Goal: Transaction & Acquisition: Book appointment/travel/reservation

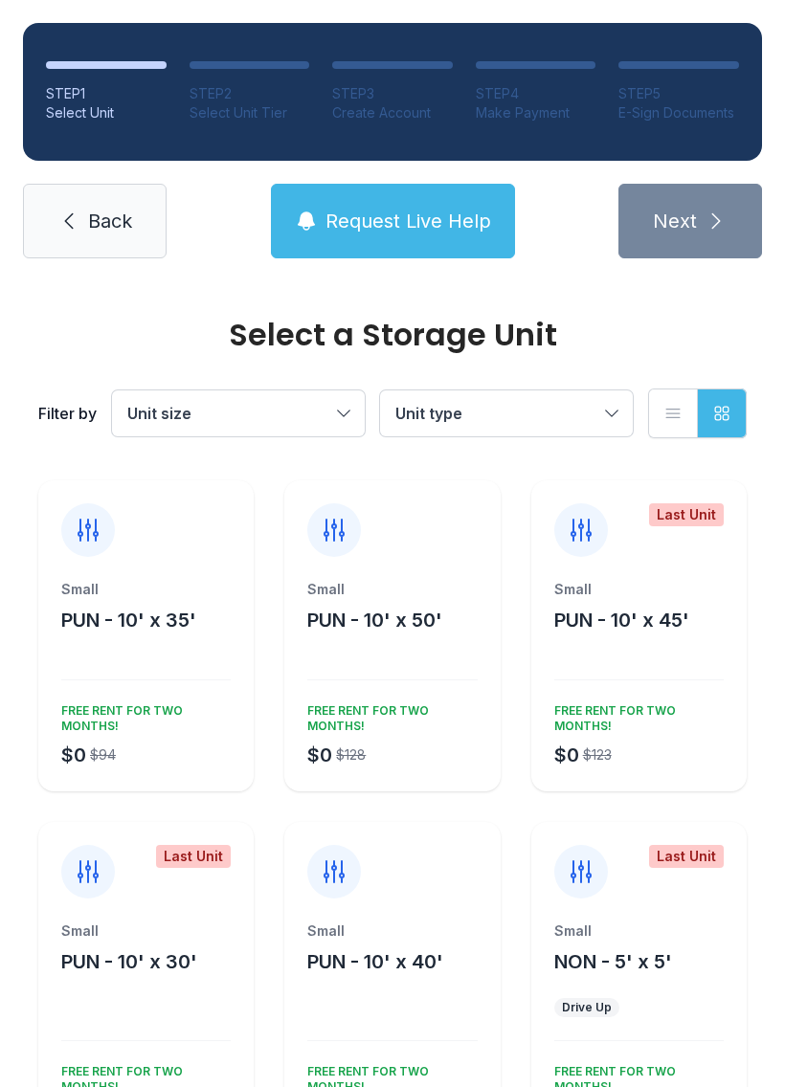
click at [514, 409] on span "Unit type" at bounding box center [496, 413] width 203 height 23
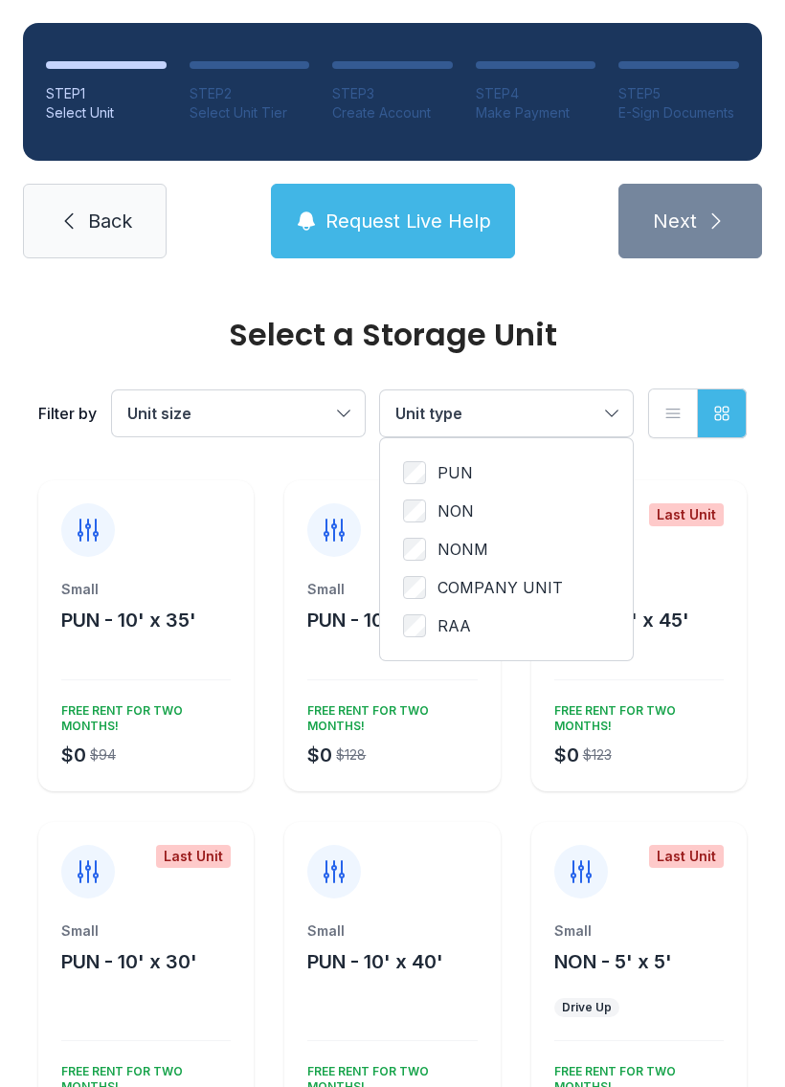
click at [227, 406] on span "Unit size" at bounding box center [228, 413] width 203 height 23
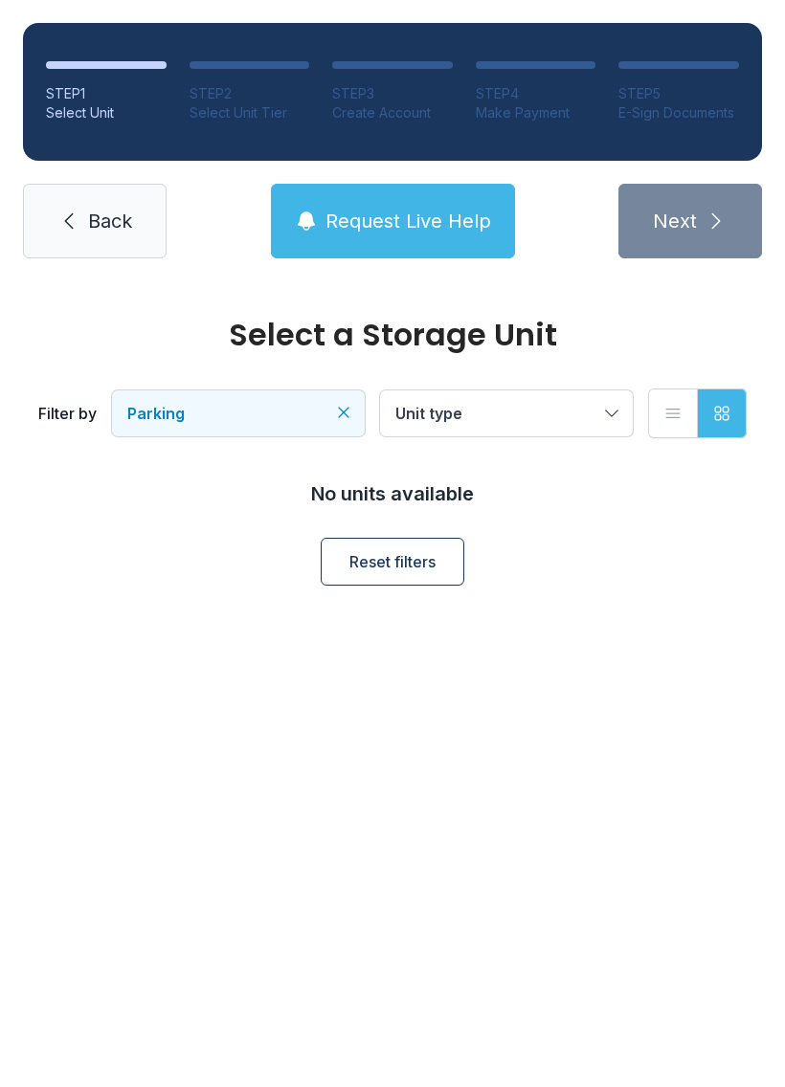
click at [352, 431] on button "Parking" at bounding box center [238, 413] width 253 height 46
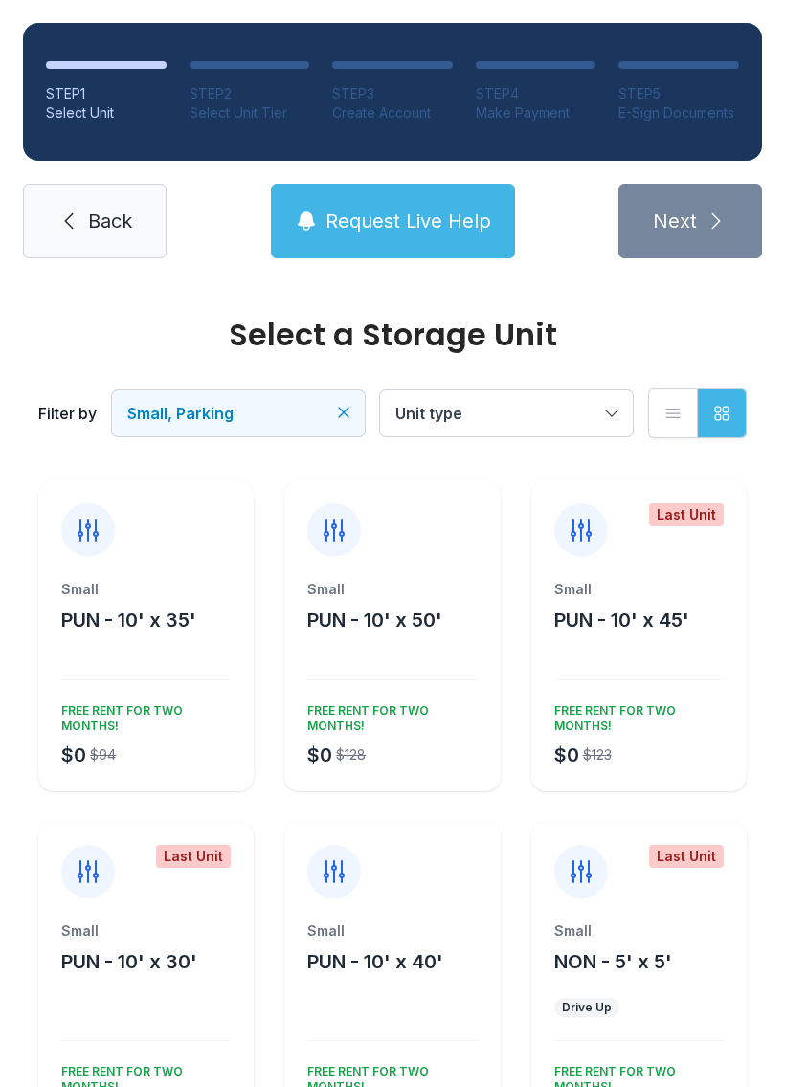
click at [389, 671] on div "Small PUN - 10' x 50' $0 $128 FREE RENT FOR TWO MONTHS!" at bounding box center [391, 685] width 215 height 211
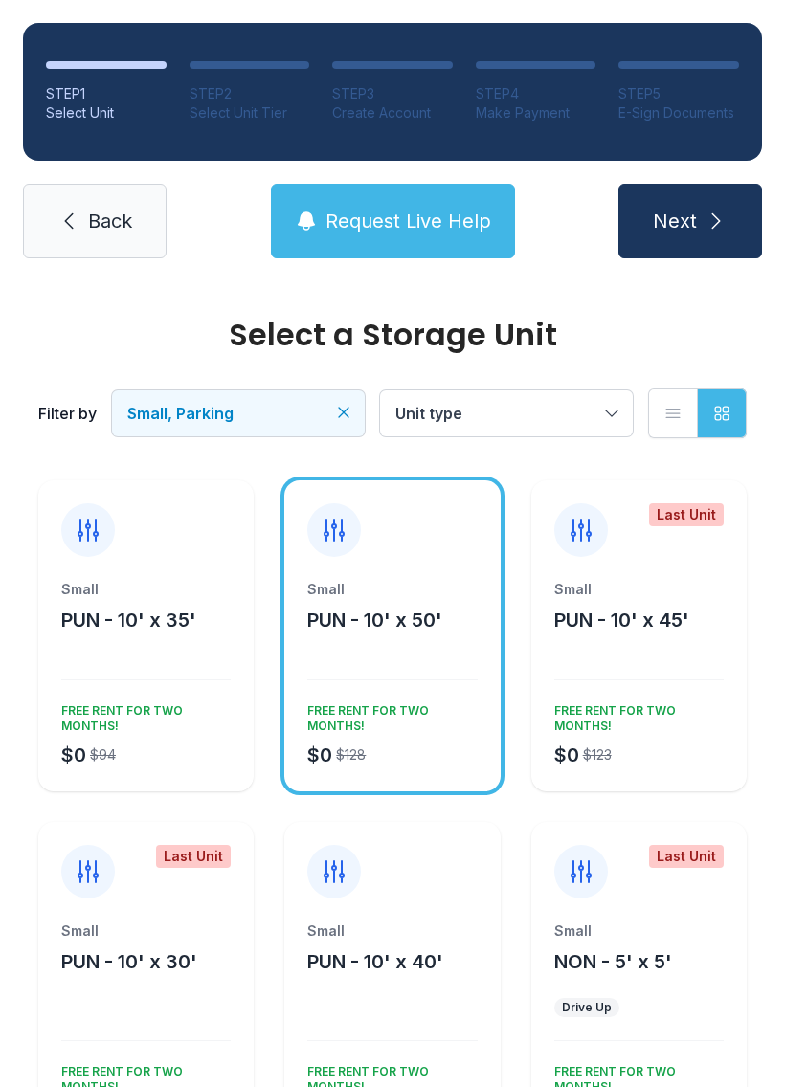
click at [679, 215] on span "Next" at bounding box center [675, 221] width 44 height 27
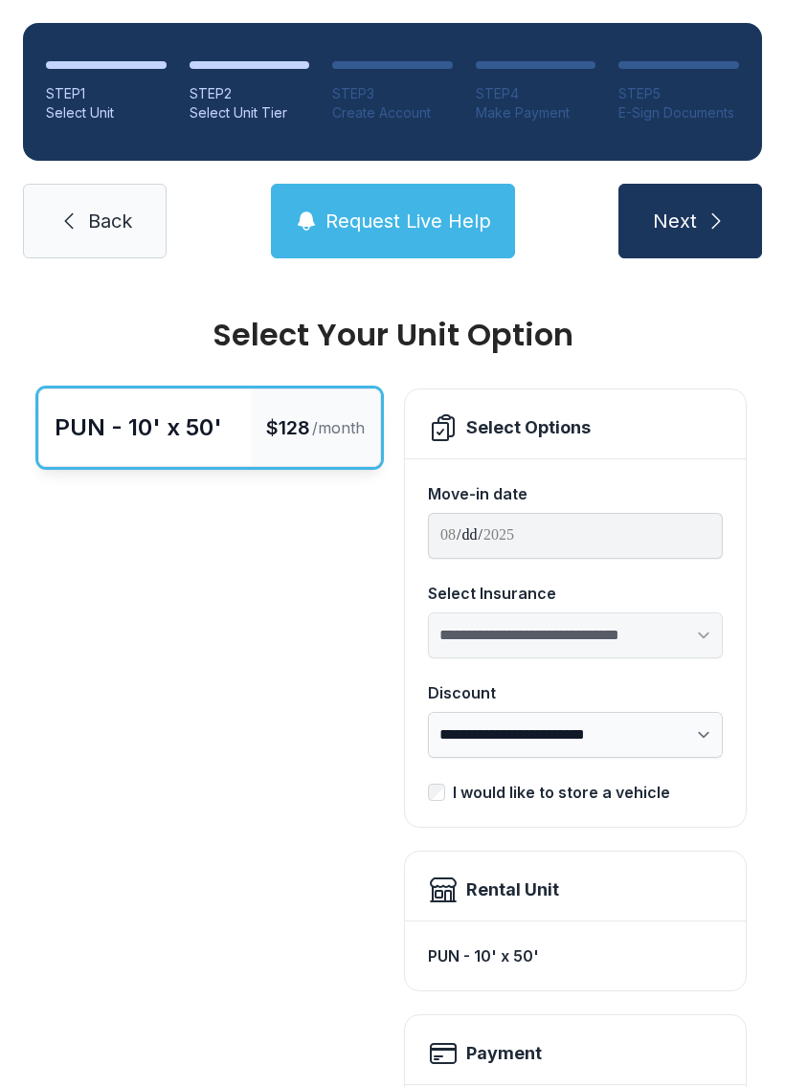
click at [99, 201] on link "Back" at bounding box center [95, 221] width 144 height 75
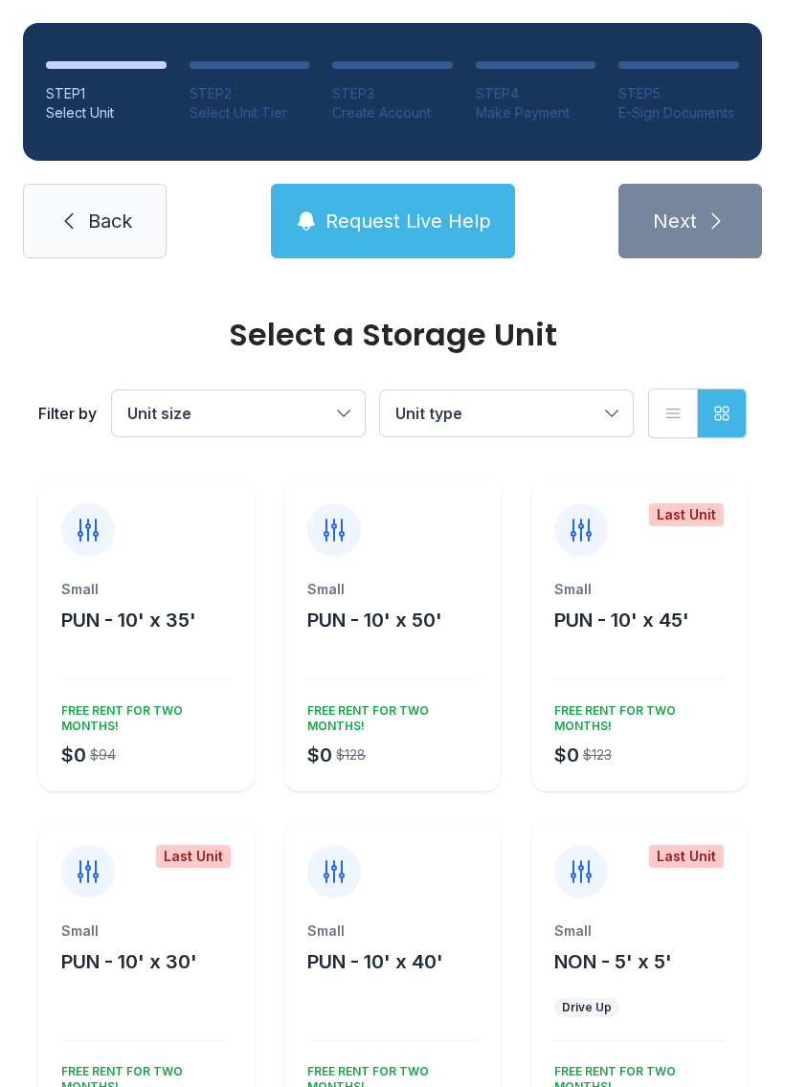
click at [381, 925] on div "Small" at bounding box center [391, 931] width 169 height 19
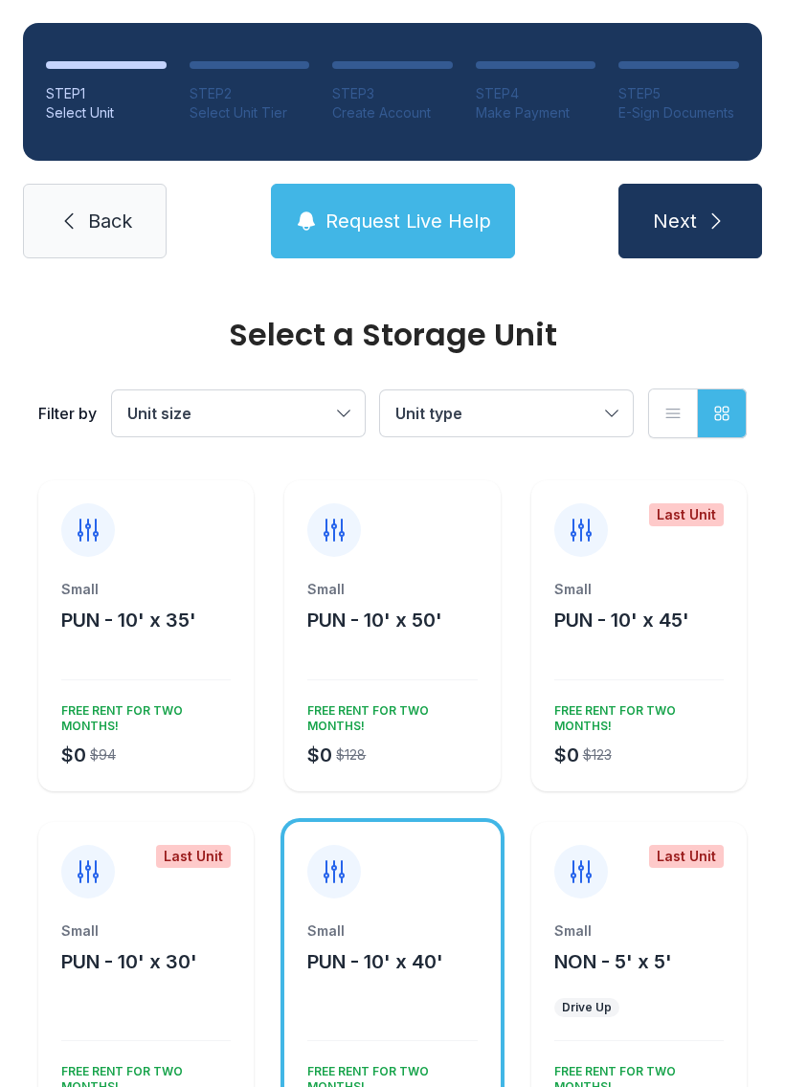
click at [664, 413] on icon "button" at bounding box center [672, 413] width 19 height 19
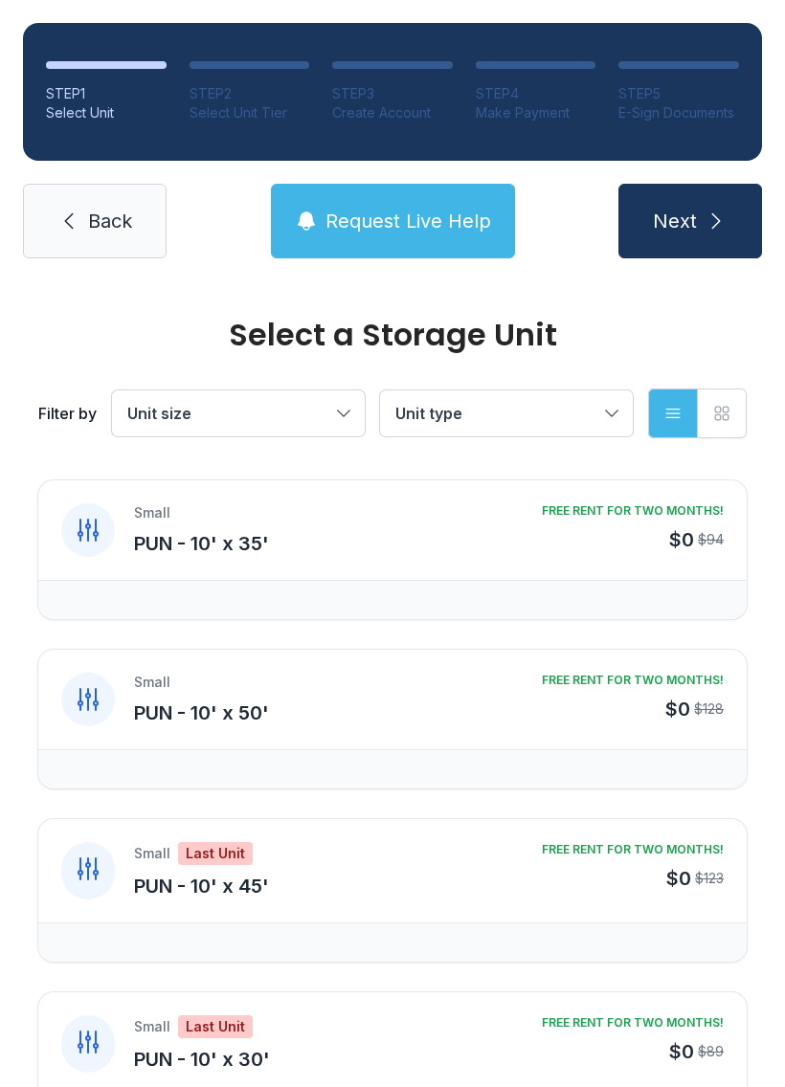
click at [714, 415] on icon "button" at bounding box center [721, 413] width 19 height 19
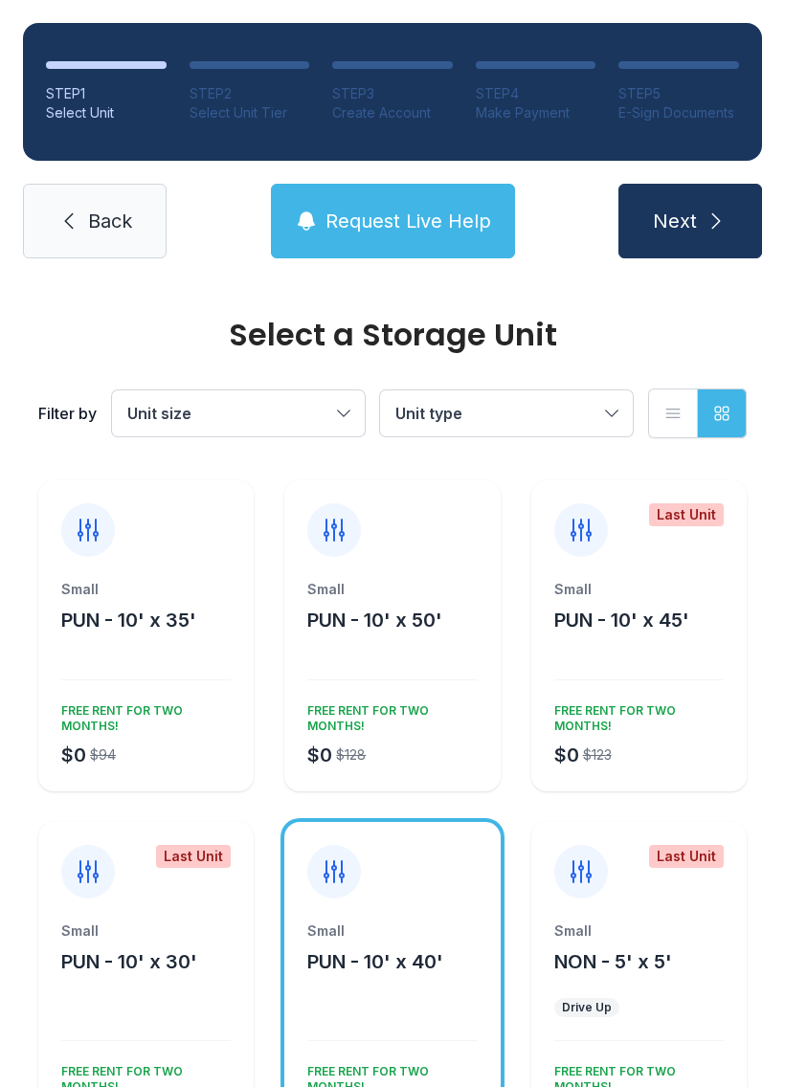
click at [547, 409] on span "Unit type" at bounding box center [496, 413] width 203 height 23
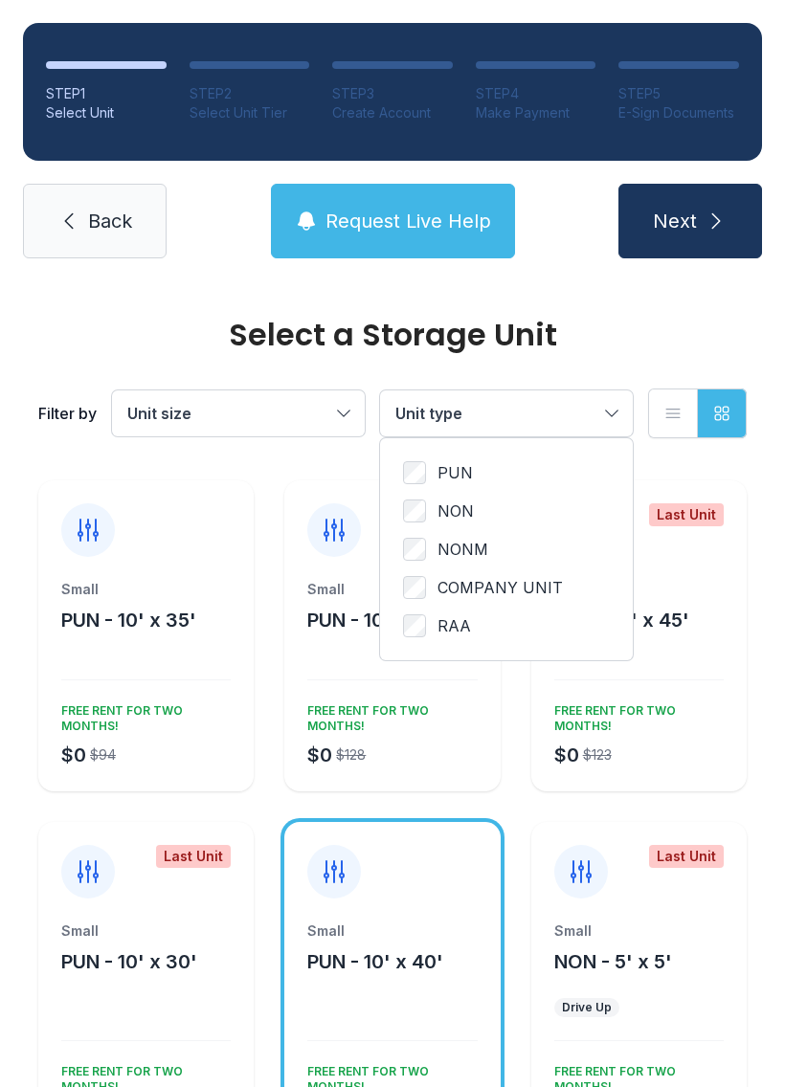
click at [199, 413] on span "Unit size" at bounding box center [228, 413] width 203 height 23
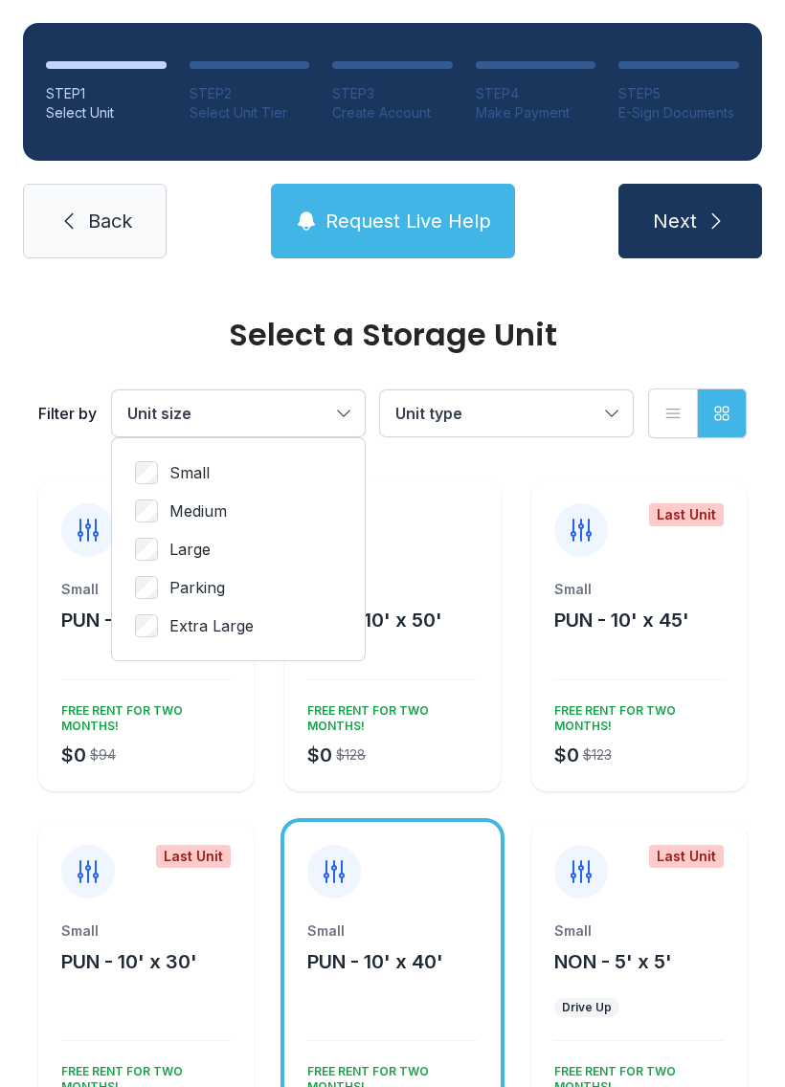
click at [198, 508] on span "Medium" at bounding box center [197, 511] width 57 height 23
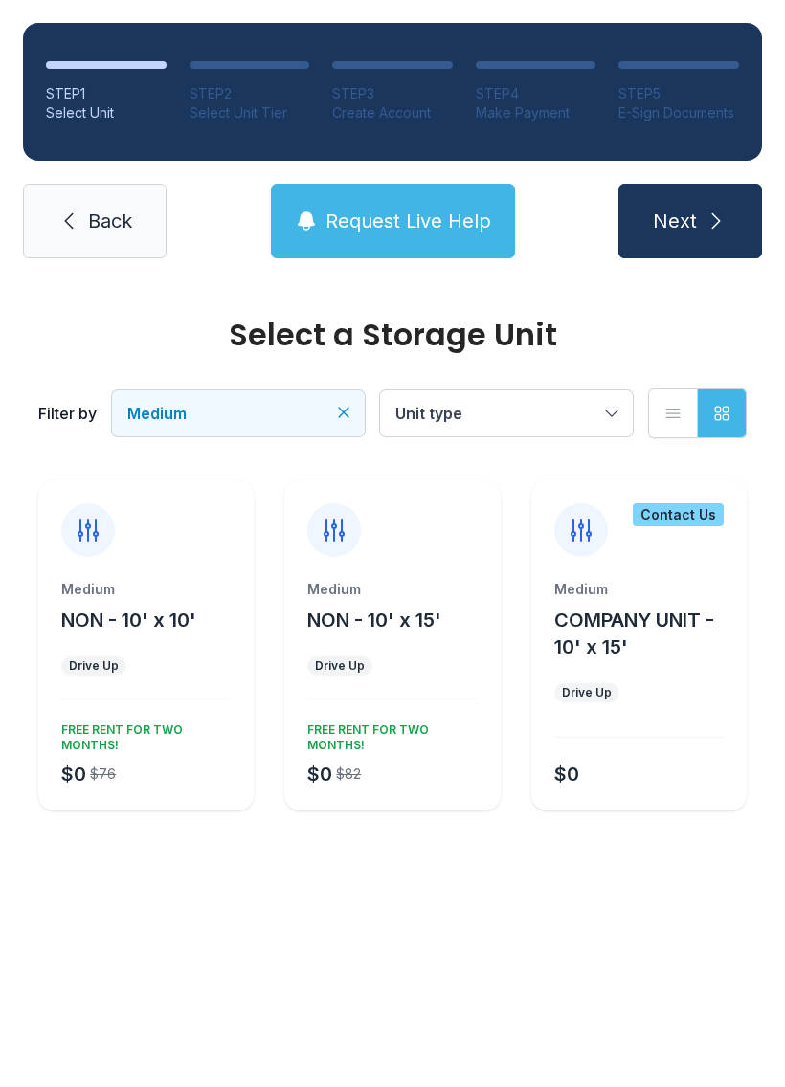
click at [191, 408] on span "Medium" at bounding box center [228, 413] width 203 height 23
click at [190, 468] on span "Small" at bounding box center [189, 472] width 40 height 23
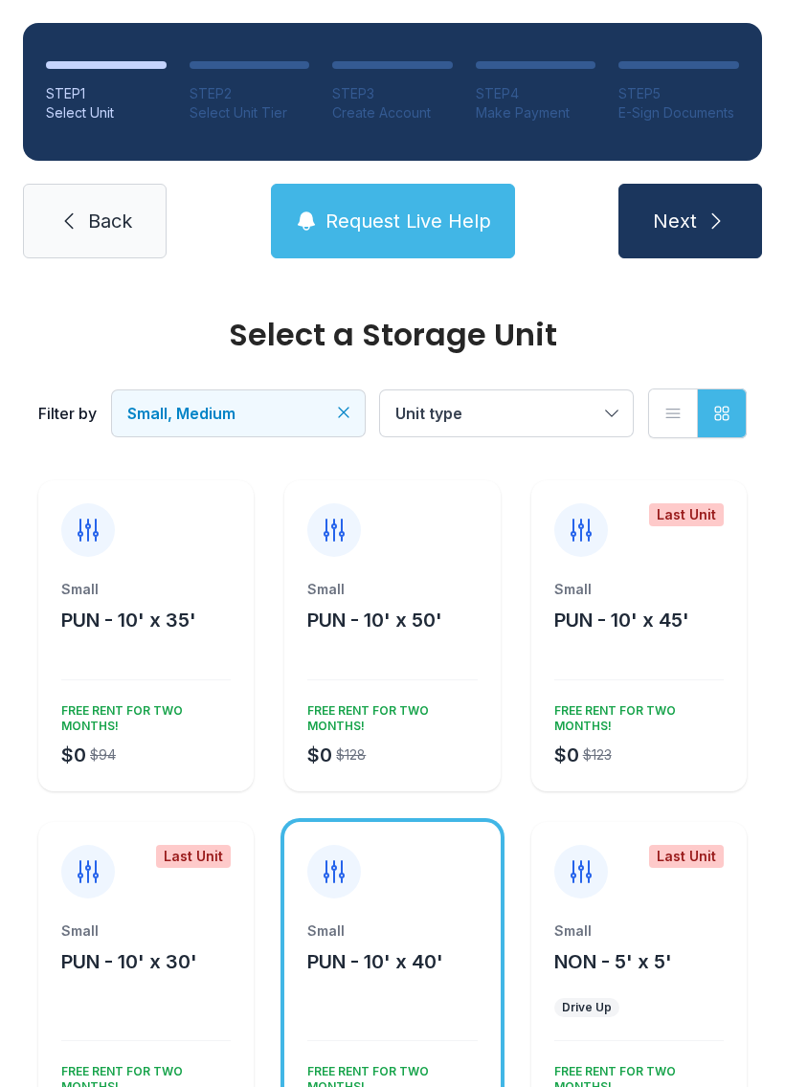
click at [271, 415] on span "Small, Medium" at bounding box center [228, 413] width 203 height 23
click at [141, 495] on ul "Small Medium Large Parking Extra Large" at bounding box center [238, 549] width 207 height 176
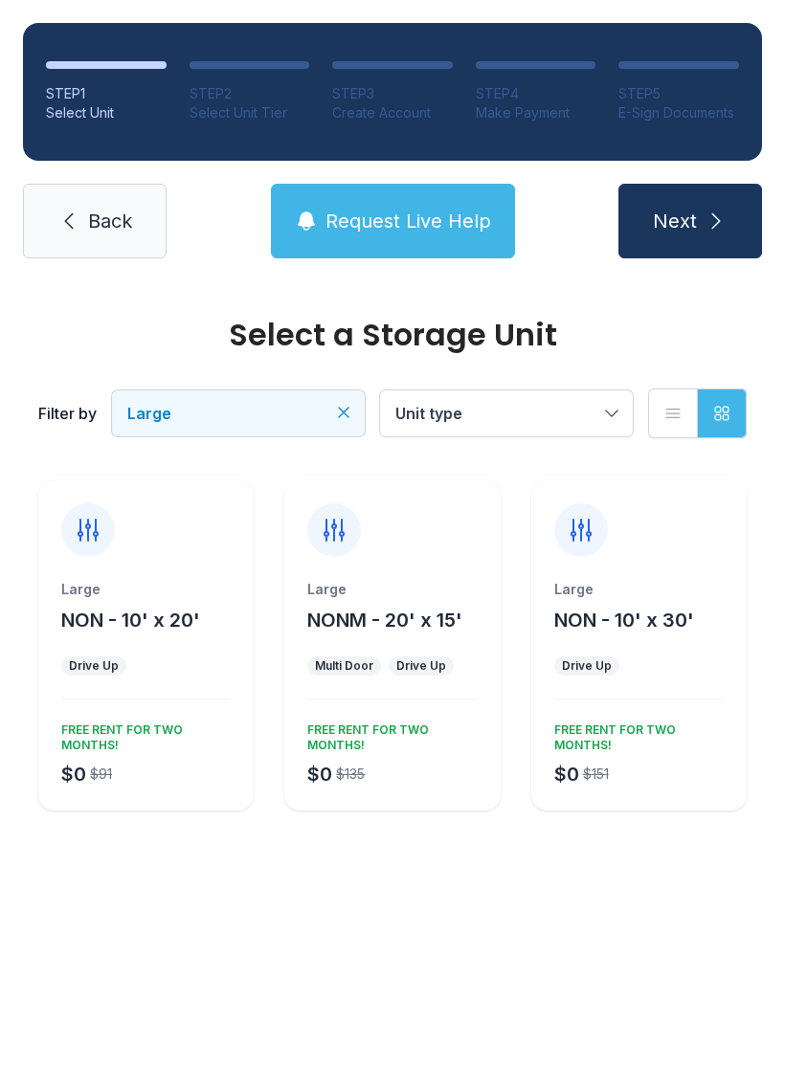
click at [196, 408] on span "Large" at bounding box center [228, 413] width 203 height 23
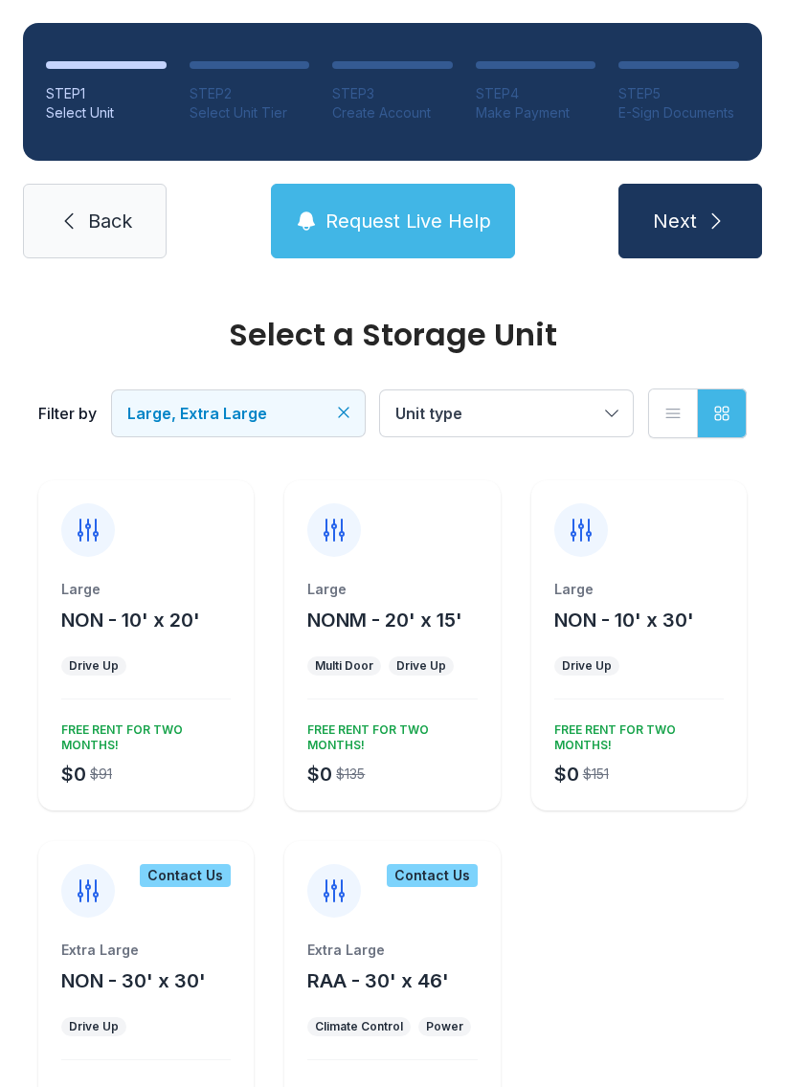
click at [456, 427] on button "Unit type" at bounding box center [506, 413] width 253 height 46
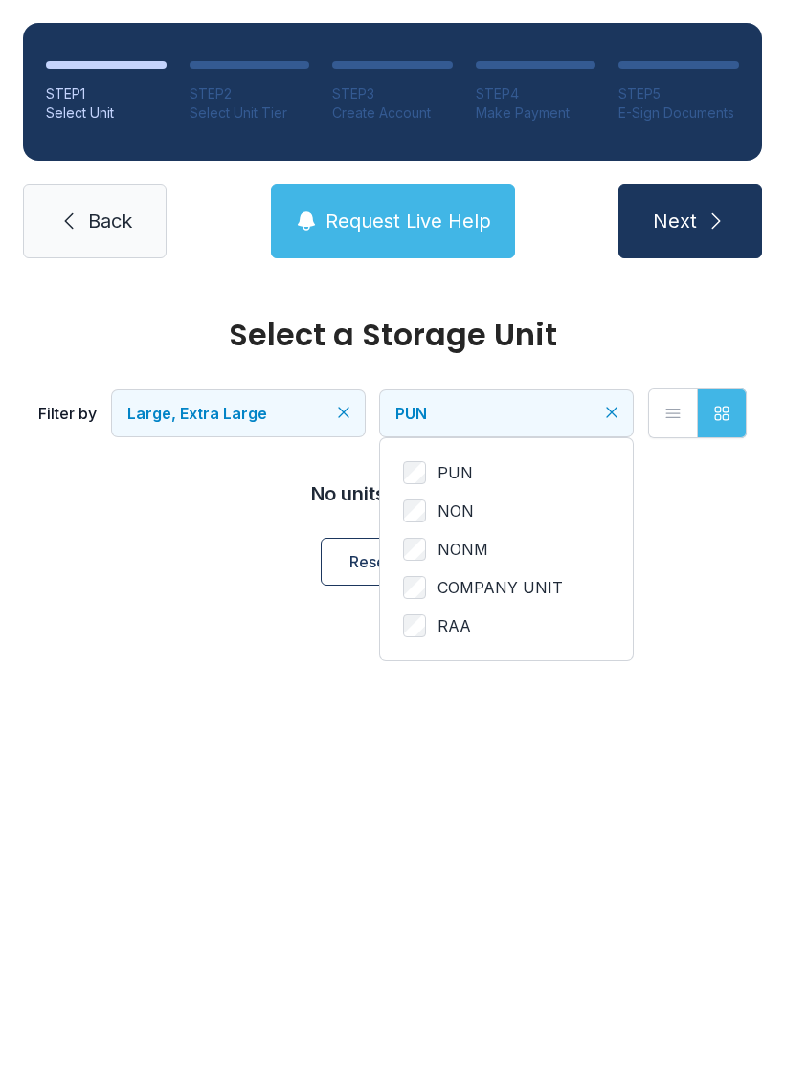
click at [227, 417] on span "Large, Extra Large" at bounding box center [197, 413] width 140 height 19
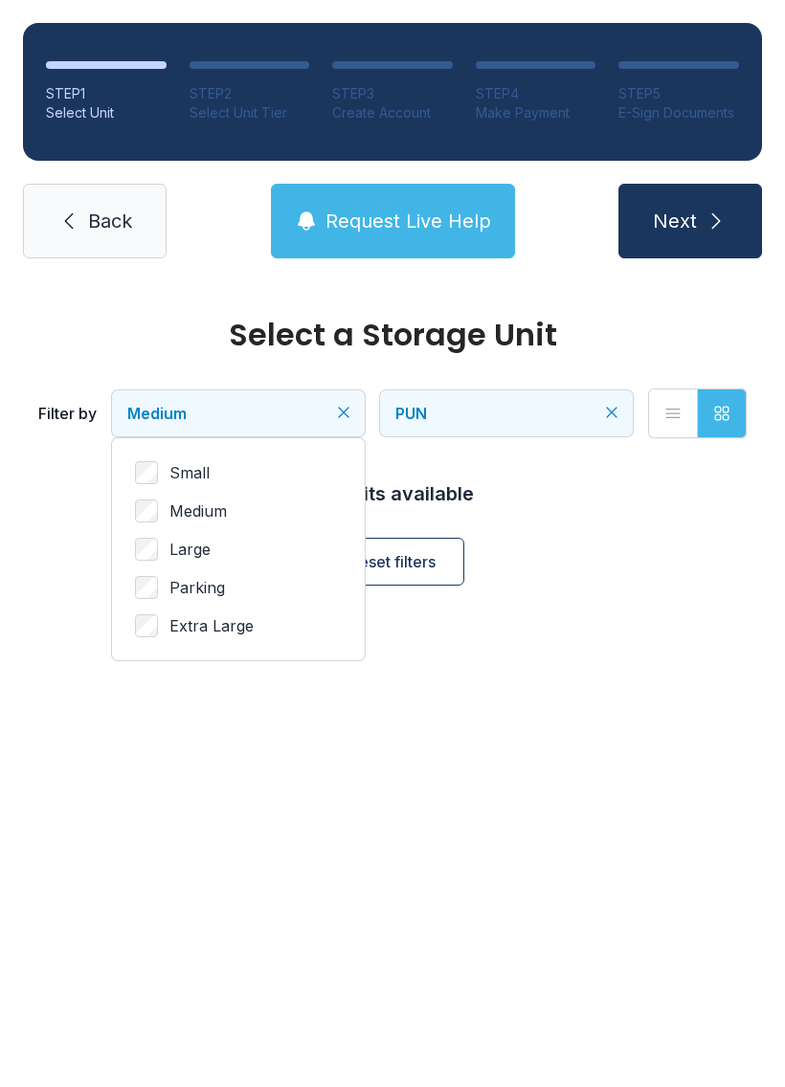
click at [461, 408] on span "PUN" at bounding box center [496, 413] width 203 height 23
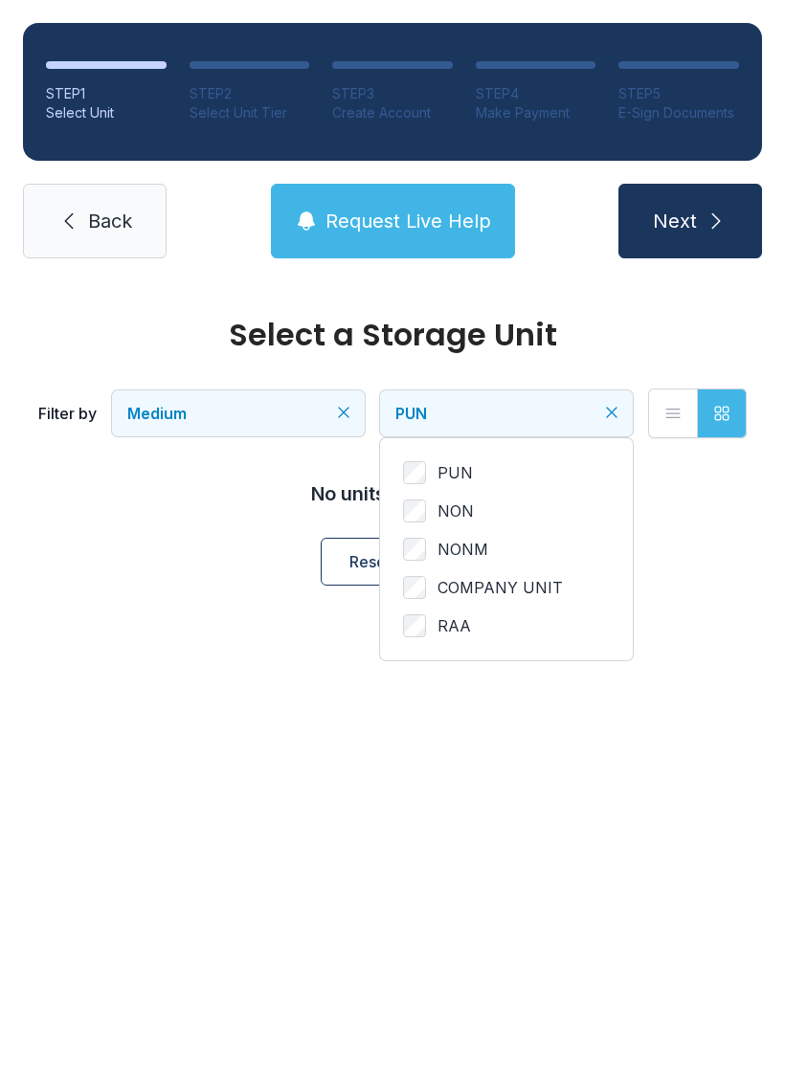
click at [452, 519] on span "NON" at bounding box center [455, 511] width 36 height 23
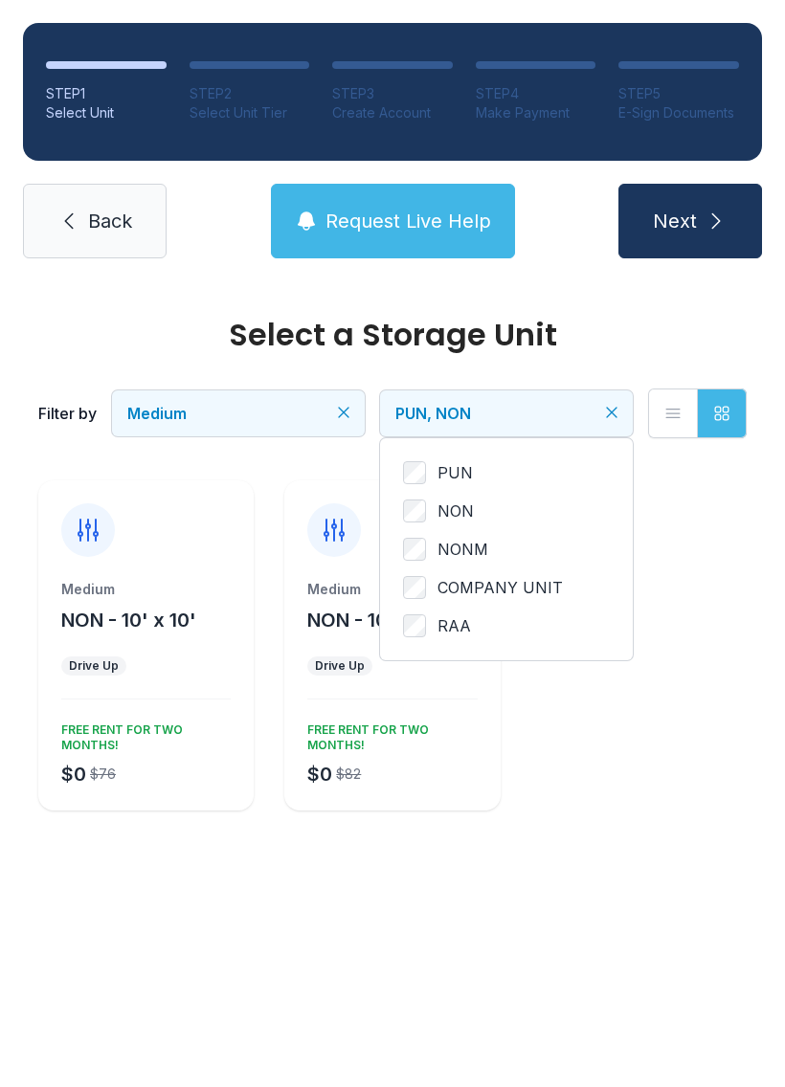
click at [462, 543] on span "NONM" at bounding box center [462, 549] width 51 height 23
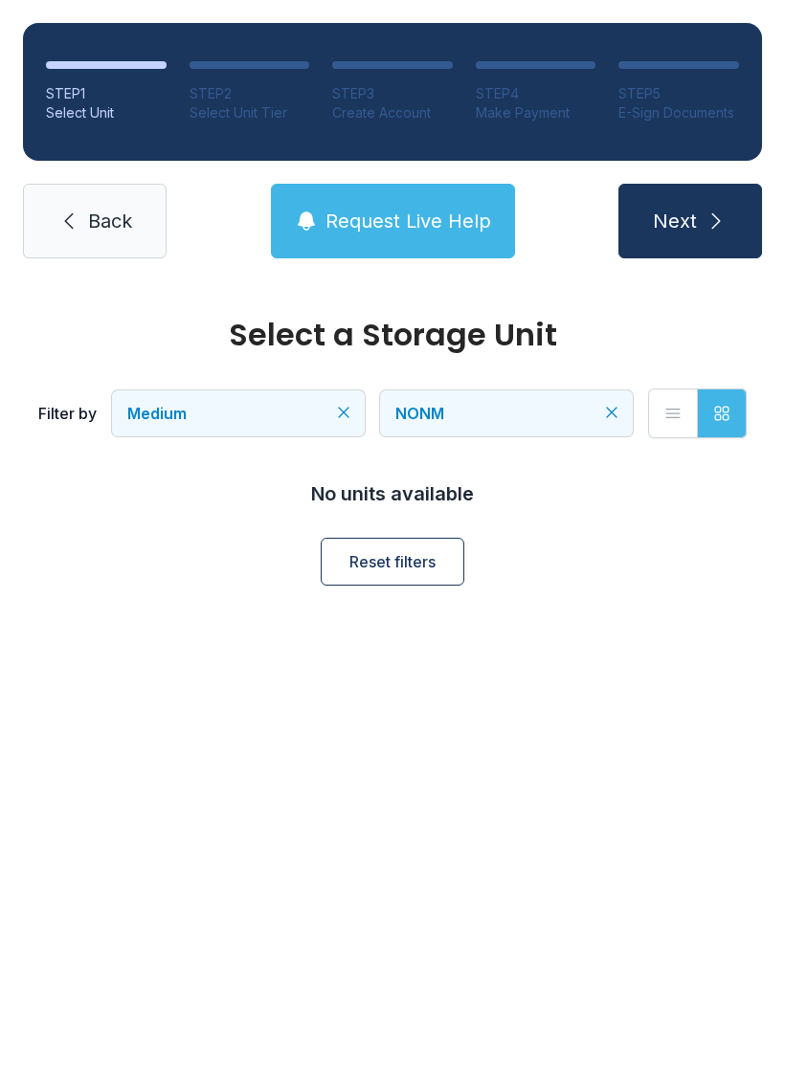
click at [452, 429] on button "NONM" at bounding box center [506, 413] width 253 height 46
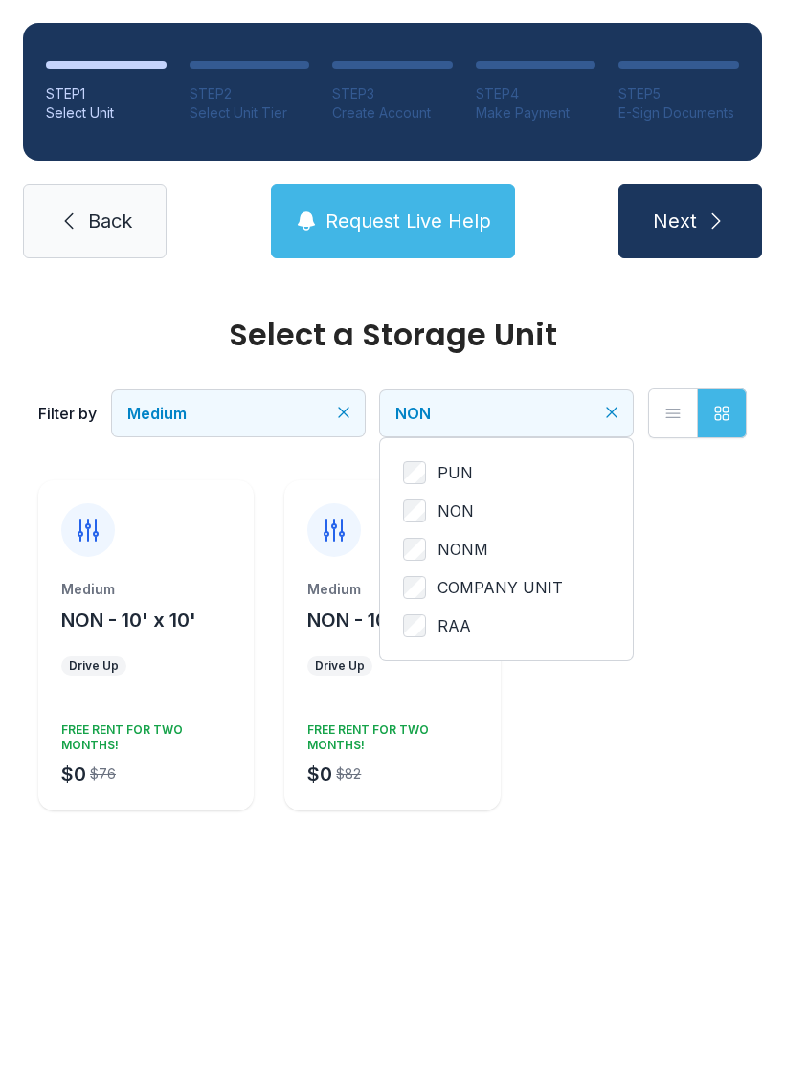
click at [166, 405] on span "Medium" at bounding box center [156, 413] width 59 height 19
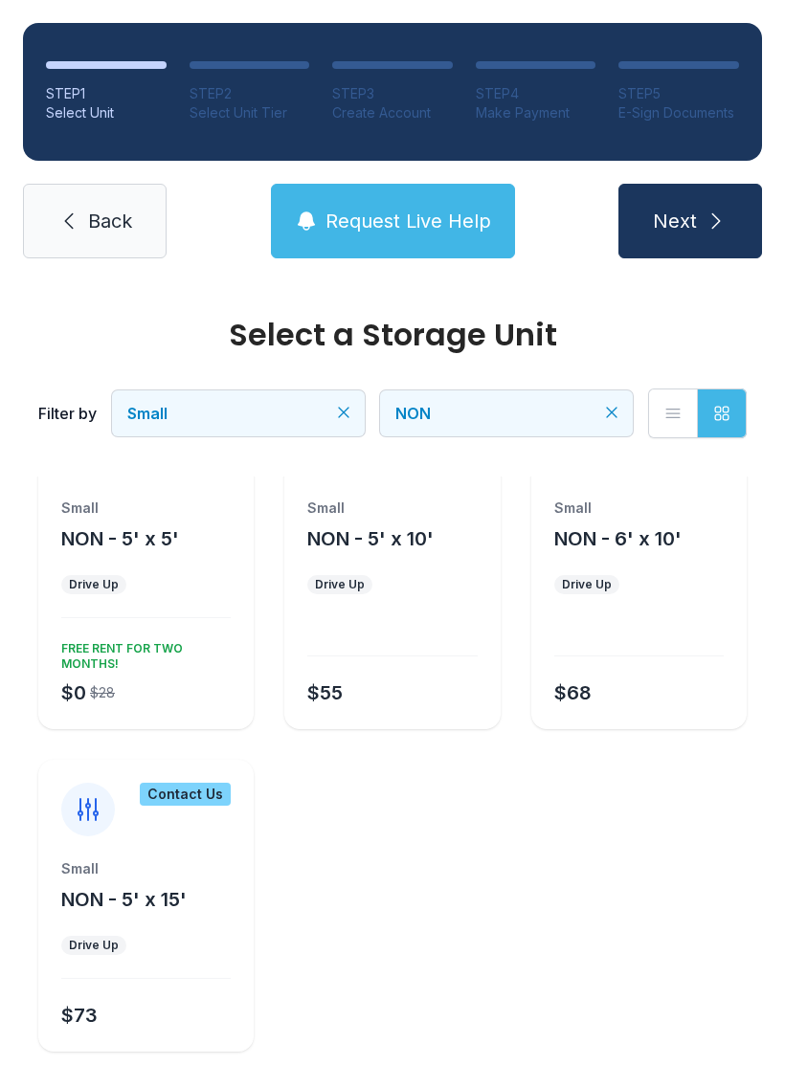
scroll to position [80, 0]
click at [181, 409] on span "Small" at bounding box center [228, 413] width 203 height 23
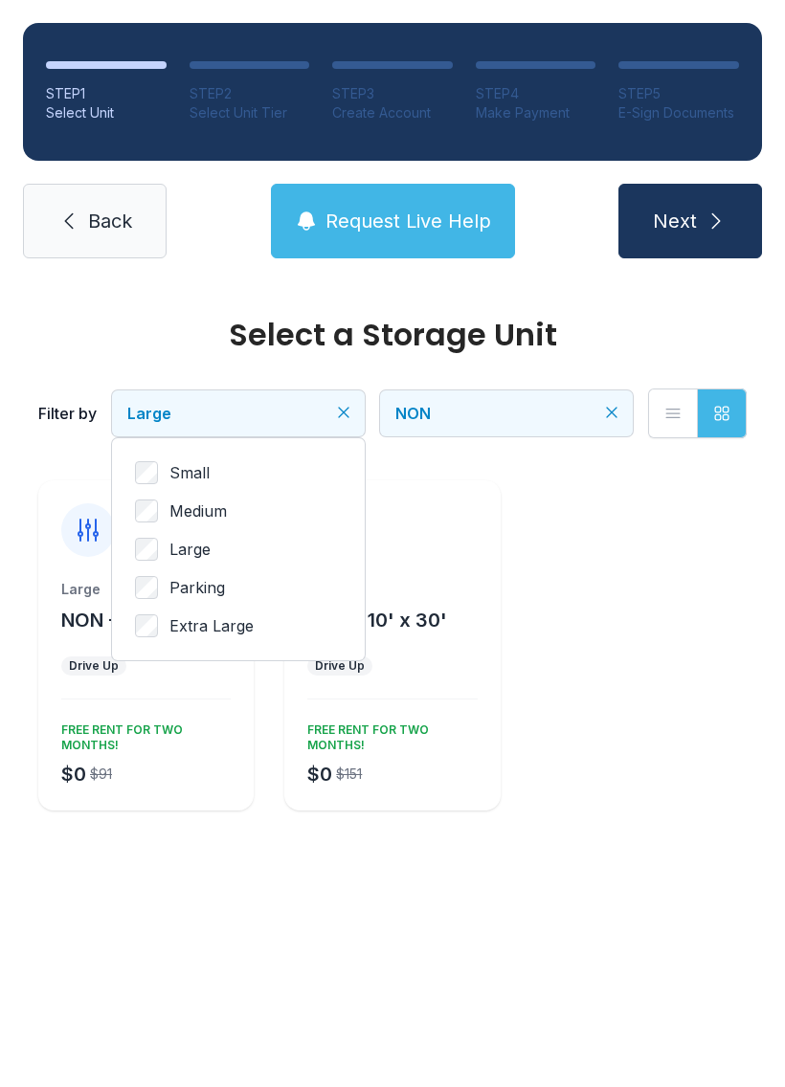
scroll to position [0, 0]
click at [80, 228] on link "Back" at bounding box center [95, 221] width 144 height 75
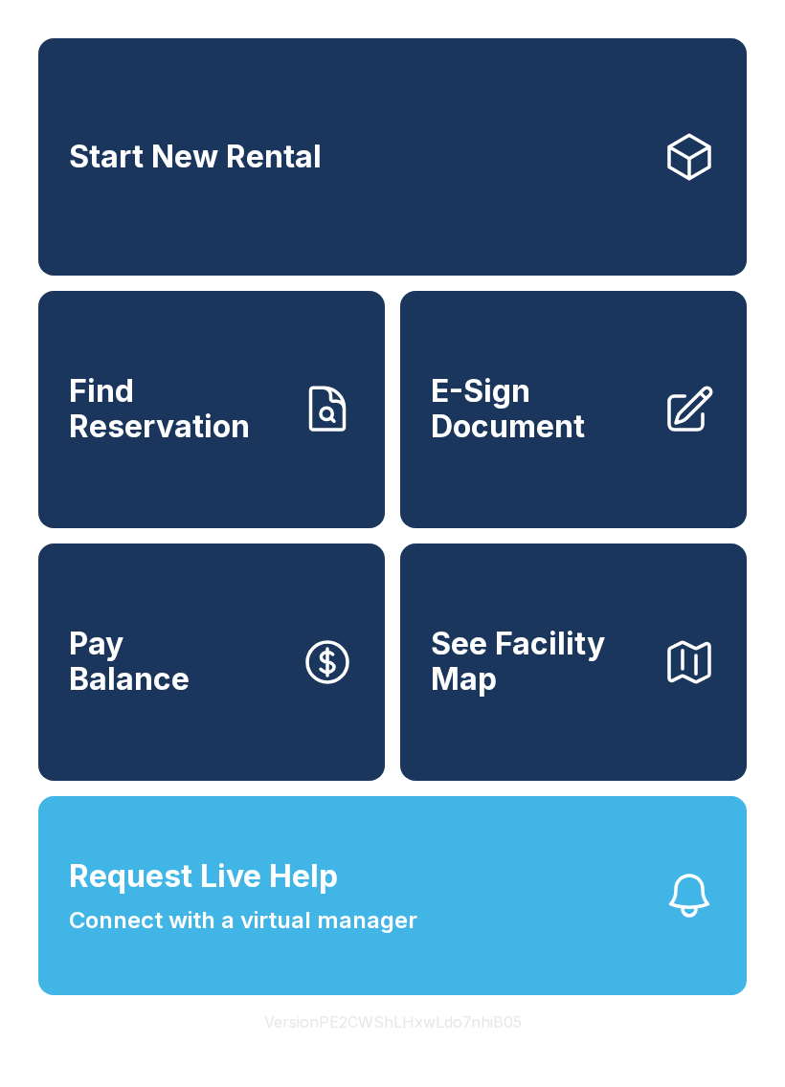
click at [531, 691] on span "See Facility Map" at bounding box center [539, 662] width 216 height 70
click at [317, 154] on span "Start New Rental" at bounding box center [195, 157] width 253 height 35
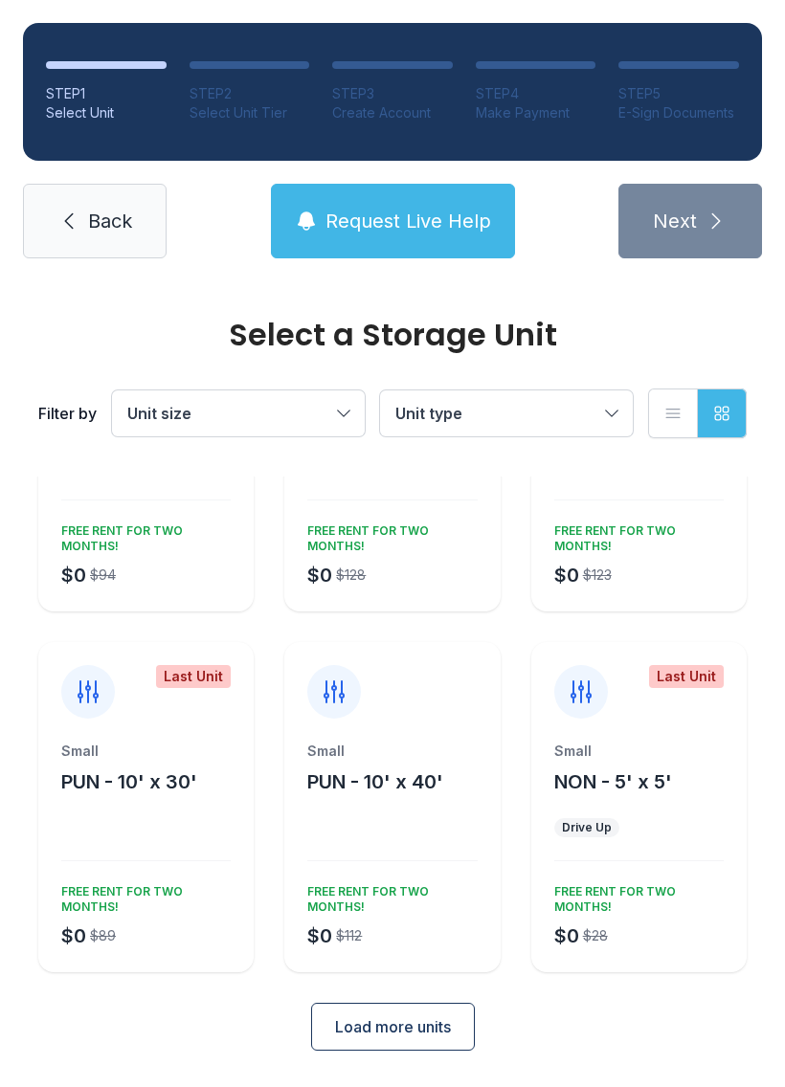
scroll to position [178, 0]
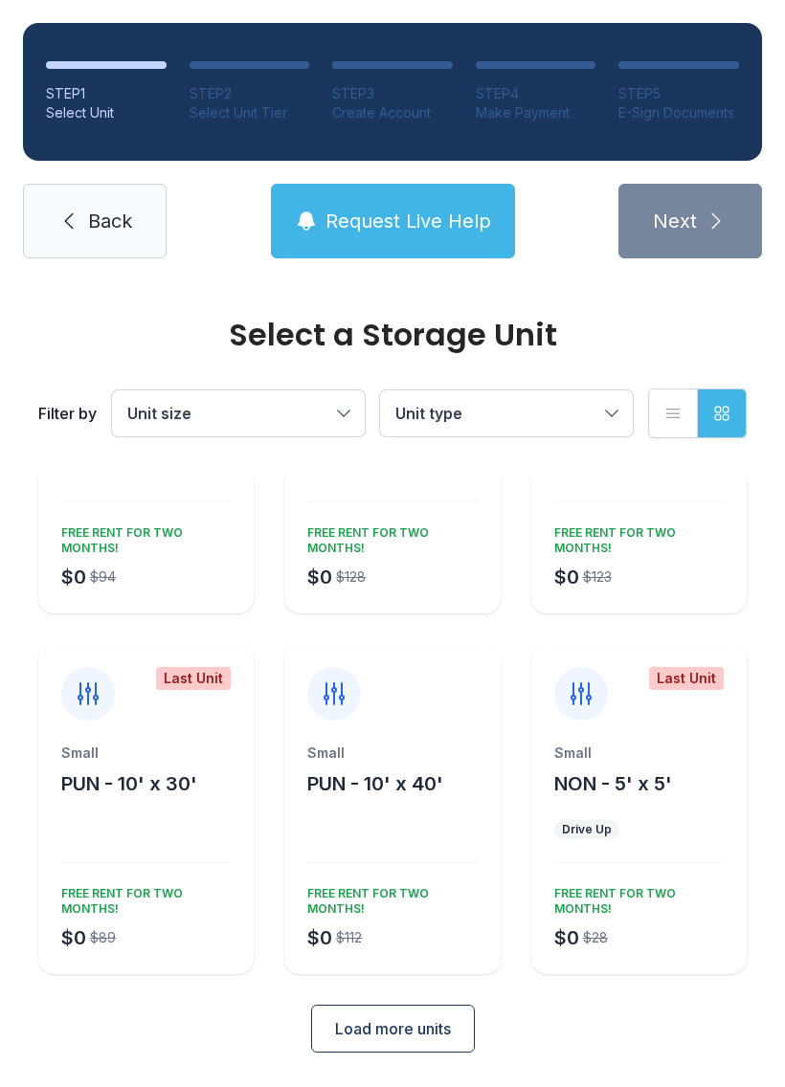
click at [405, 1032] on span "Load more units" at bounding box center [393, 1028] width 116 height 23
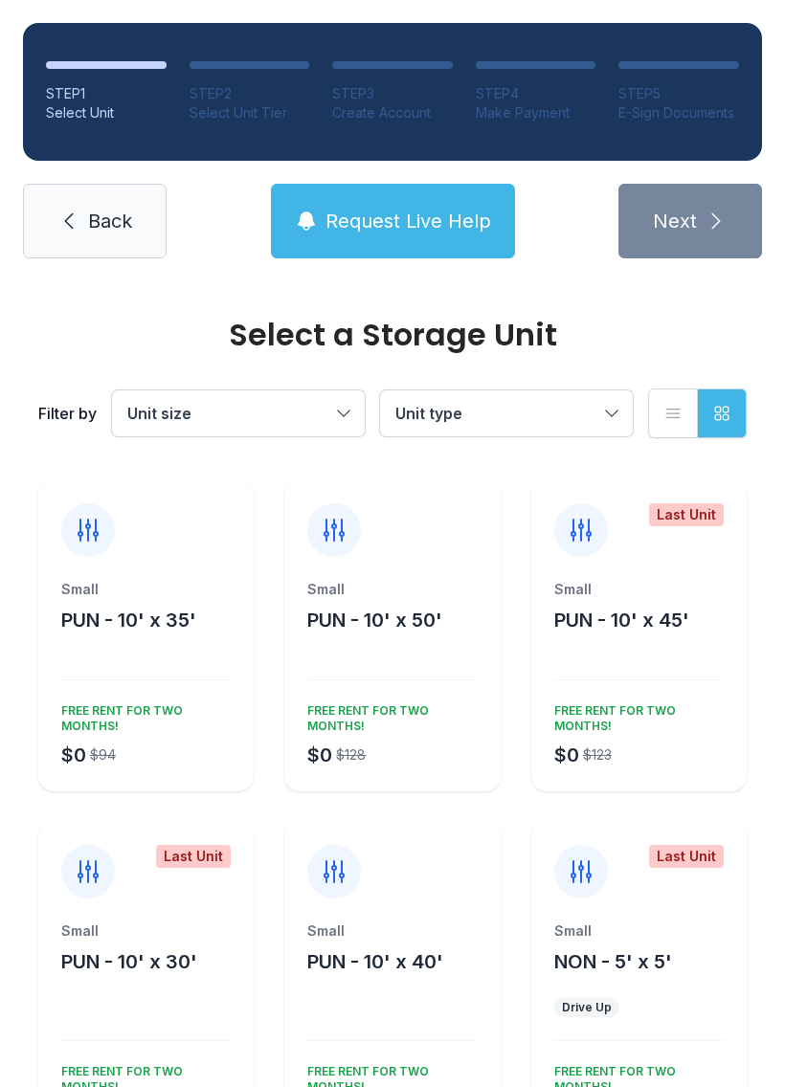
scroll to position [0, 0]
click at [88, 215] on span "Back" at bounding box center [110, 221] width 44 height 27
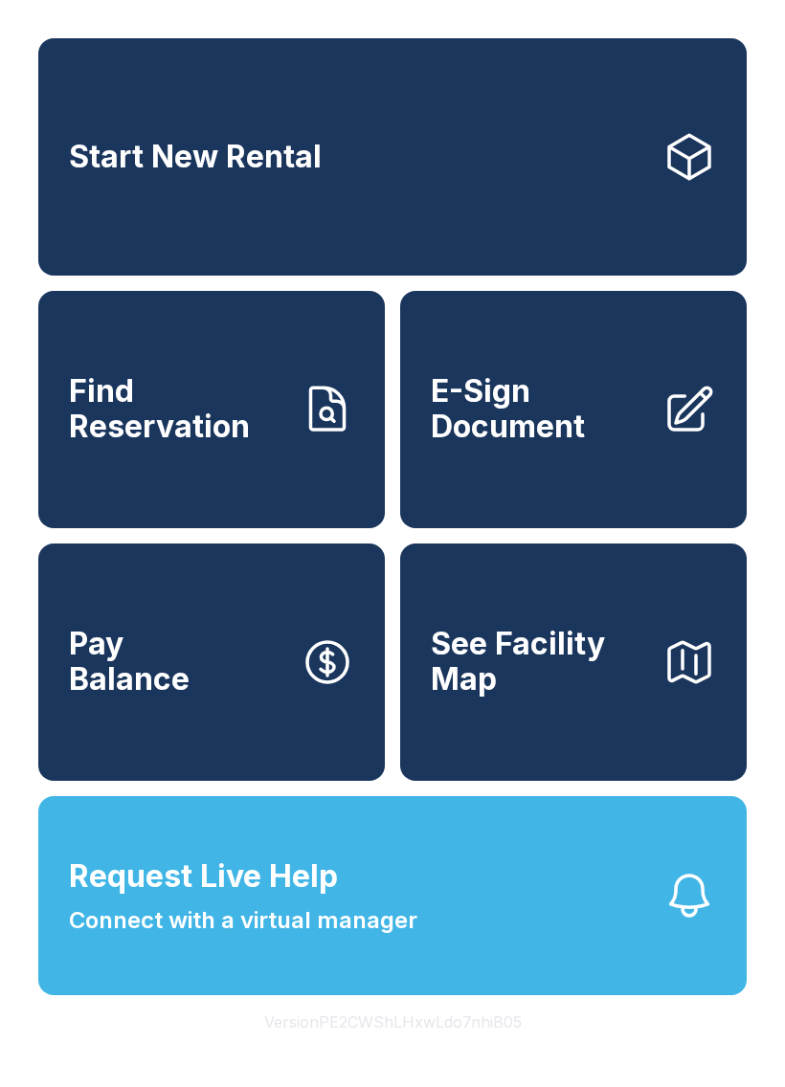
click at [362, 167] on link "Start New Rental" at bounding box center [392, 156] width 708 height 237
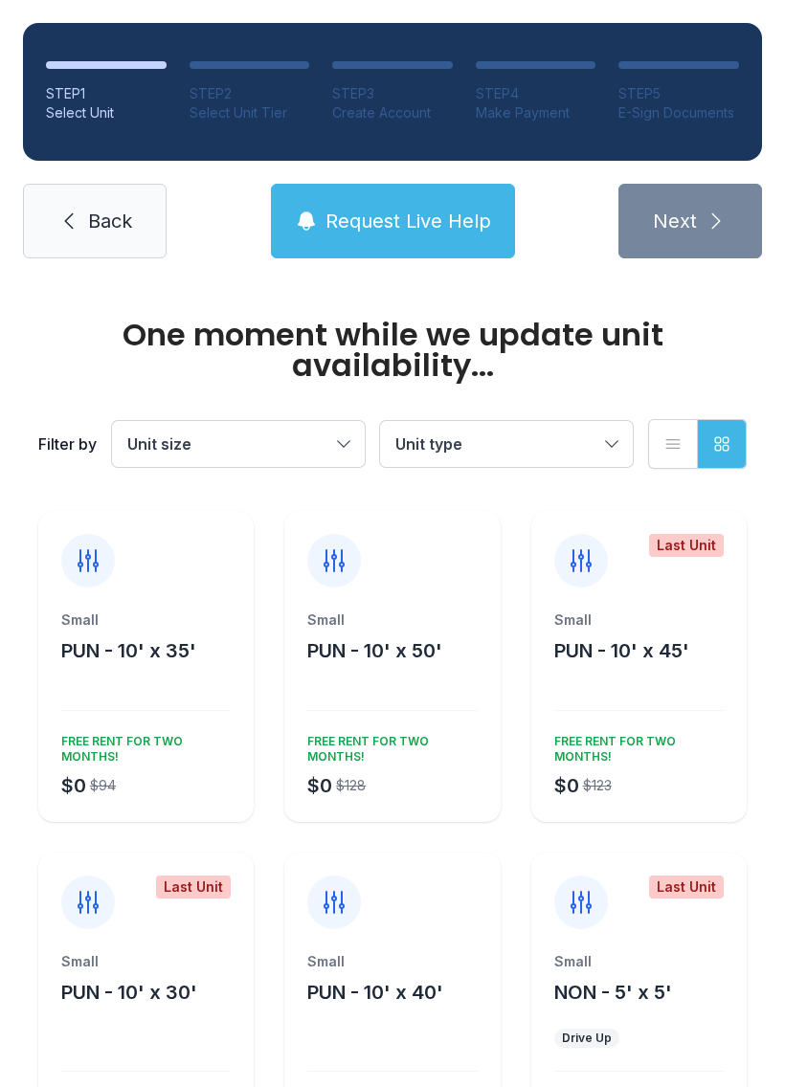
click at [337, 437] on button "Unit size" at bounding box center [238, 444] width 253 height 46
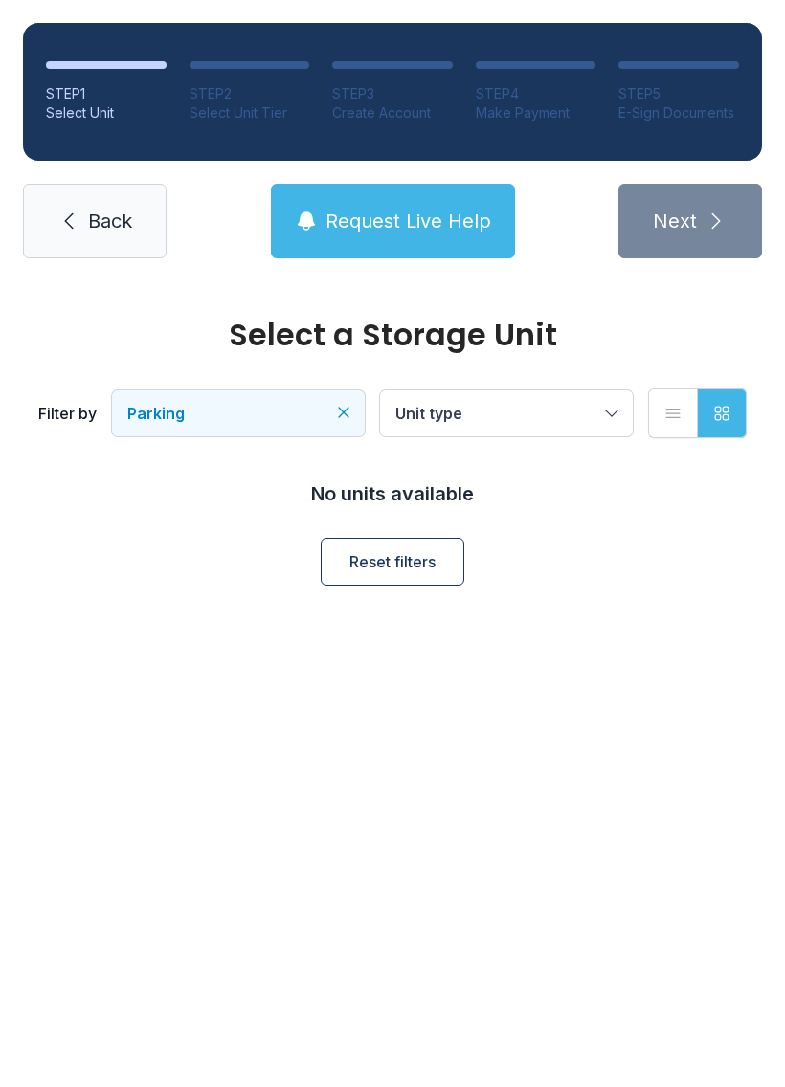
click at [545, 420] on span "Unit type" at bounding box center [496, 413] width 203 height 23
click at [521, 404] on span "PUN, NON, NONM +2" at bounding box center [473, 413] width 156 height 19
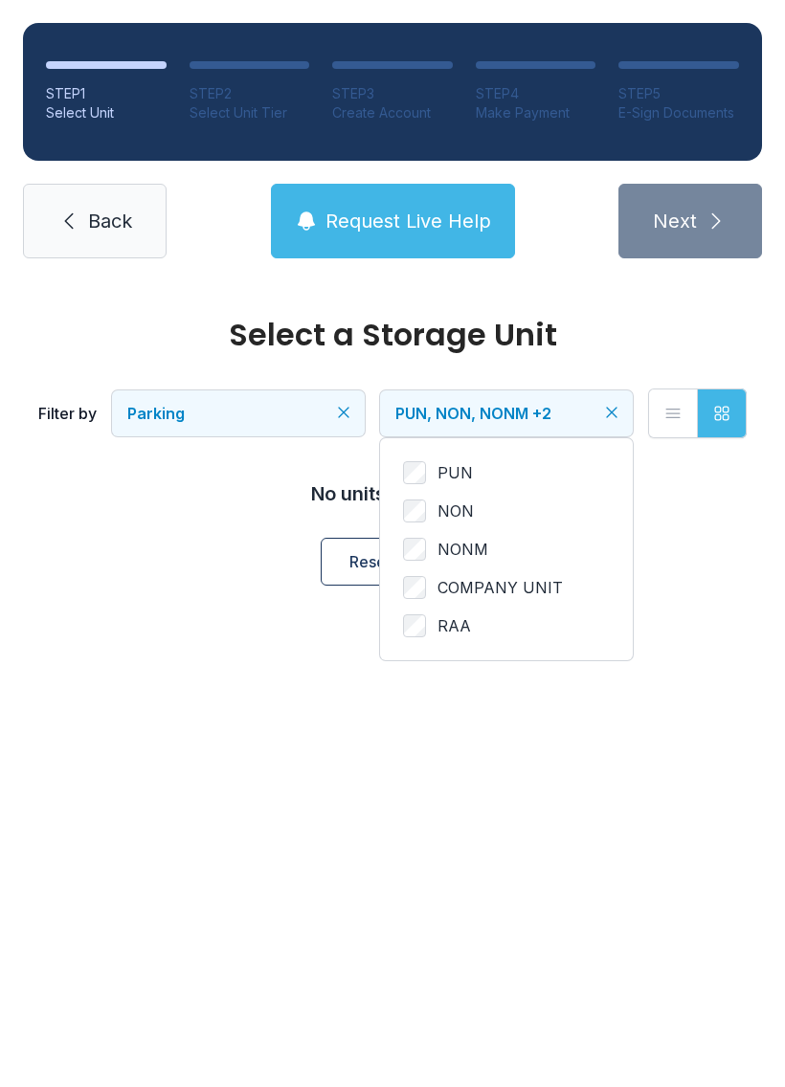
click at [661, 415] on button "List view" at bounding box center [673, 414] width 50 height 50
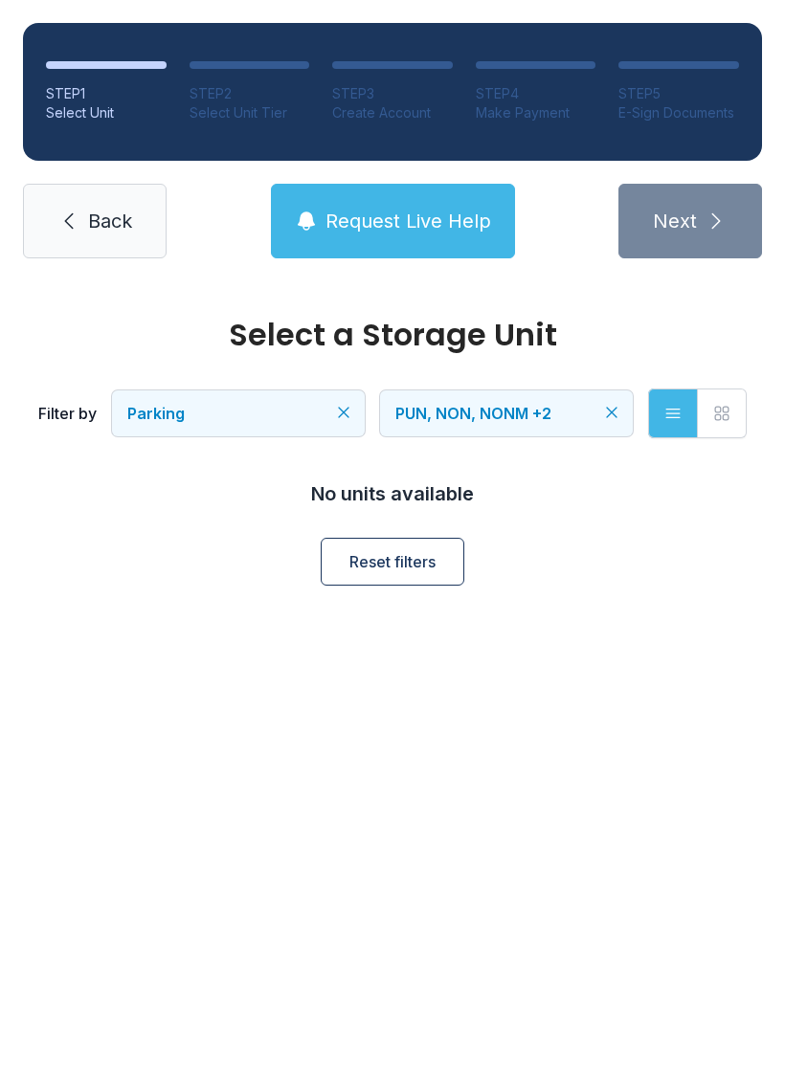
click at [717, 420] on icon "button" at bounding box center [721, 413] width 13 height 13
click at [85, 214] on link "Back" at bounding box center [95, 221] width 144 height 75
